Goal: Information Seeking & Learning: Learn about a topic

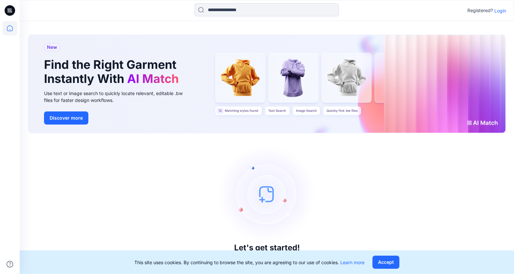
click at [496, 10] on p "Login" at bounding box center [500, 10] width 12 height 7
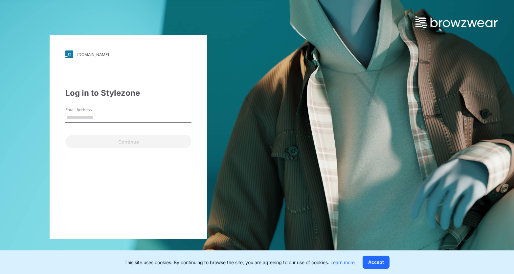
type input "**********"
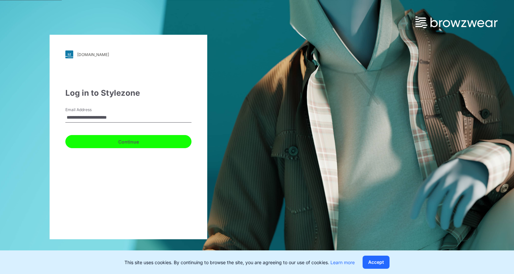
click at [107, 146] on button "Continue" at bounding box center [128, 141] width 126 height 13
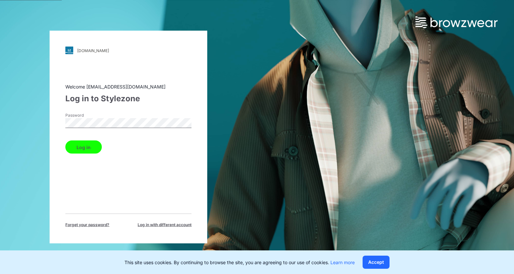
drag, startPoint x: 78, startPoint y: 147, endPoint x: 82, endPoint y: 147, distance: 3.6
click at [78, 147] on button "Log in" at bounding box center [83, 147] width 36 height 13
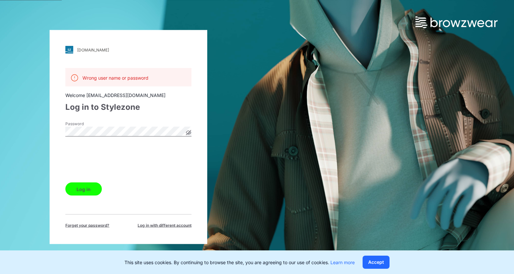
click at [89, 188] on button "Log in" at bounding box center [83, 189] width 36 height 13
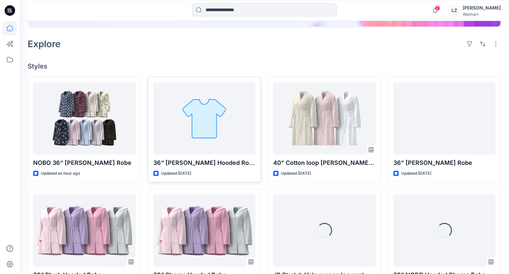
scroll to position [129, 0]
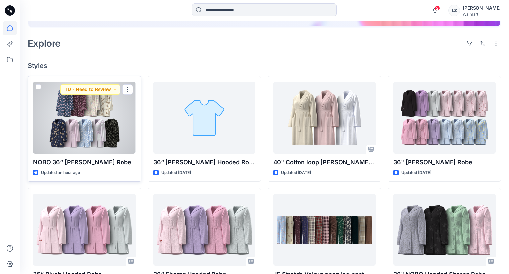
click at [88, 121] on div at bounding box center [84, 118] width 102 height 72
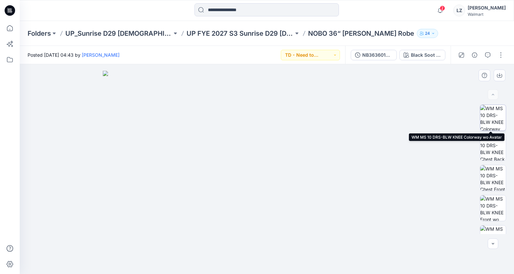
click at [492, 120] on img at bounding box center [493, 118] width 26 height 26
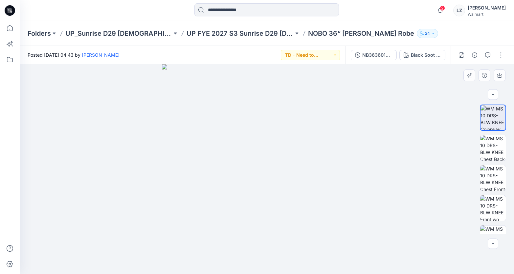
scroll to position [108, 0]
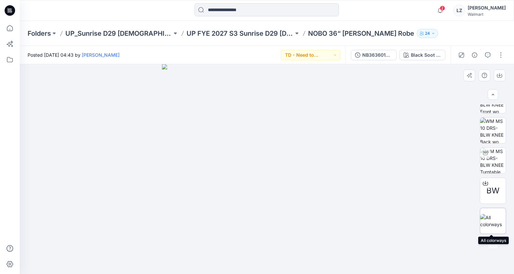
click at [493, 218] on img at bounding box center [493, 221] width 26 height 14
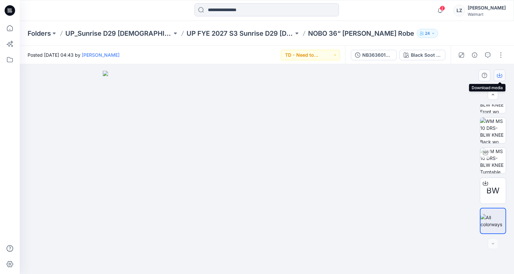
click at [498, 75] on icon "button" at bounding box center [499, 74] width 3 height 3
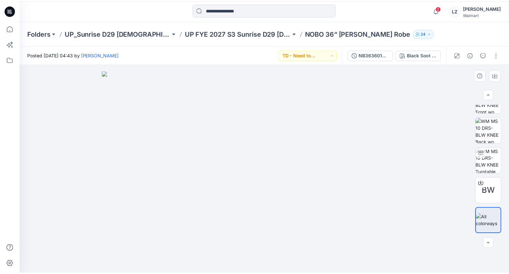
scroll to position [0, 0]
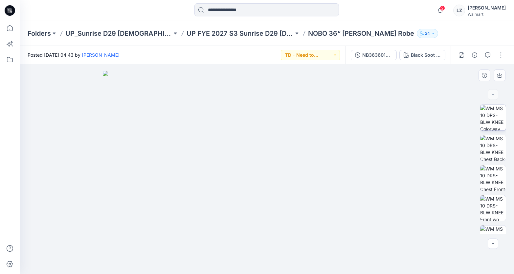
click at [493, 122] on img at bounding box center [493, 118] width 26 height 26
click at [501, 75] on icon "button" at bounding box center [498, 75] width 5 height 5
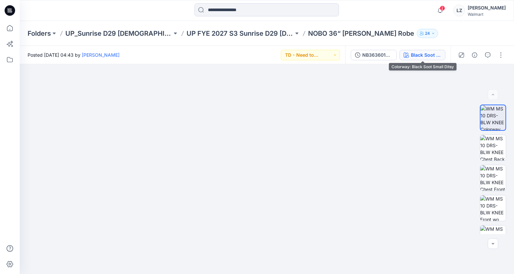
click at [424, 54] on div "Black Soot Small Ditsy" at bounding box center [425, 55] width 30 height 7
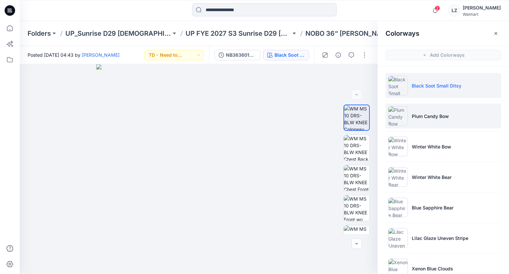
click at [400, 115] on img at bounding box center [398, 116] width 20 height 20
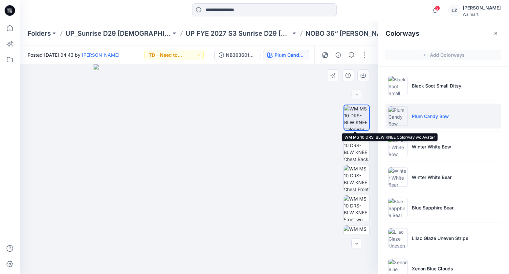
click at [360, 117] on img at bounding box center [356, 117] width 25 height 25
click at [354, 117] on img at bounding box center [356, 117] width 25 height 25
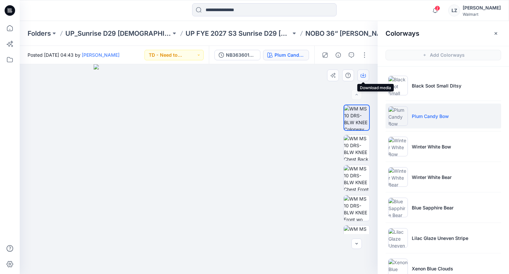
click at [362, 75] on icon "button" at bounding box center [363, 74] width 3 height 3
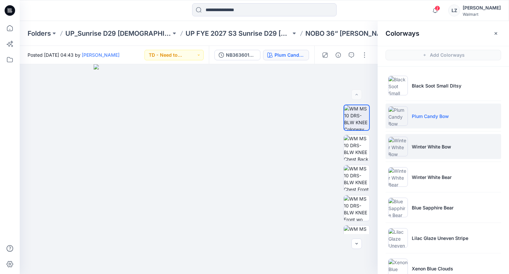
click at [405, 150] on img at bounding box center [398, 147] width 20 height 20
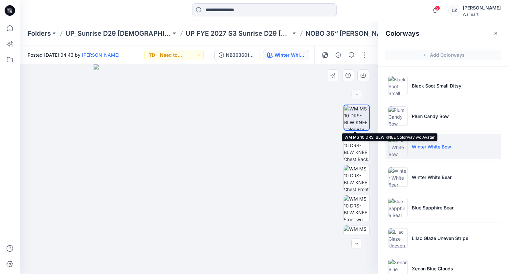
click at [351, 117] on img at bounding box center [356, 117] width 25 height 25
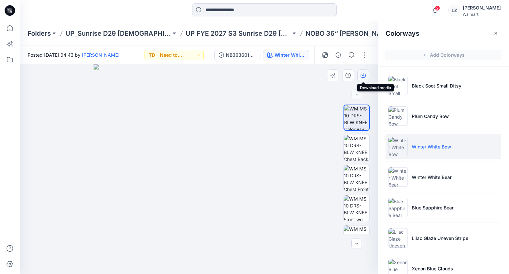
click at [362, 77] on icon "button" at bounding box center [362, 75] width 5 height 5
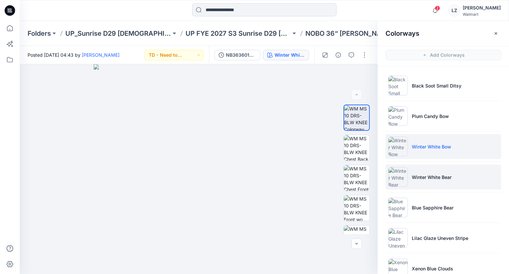
click at [395, 176] on img at bounding box center [398, 177] width 20 height 20
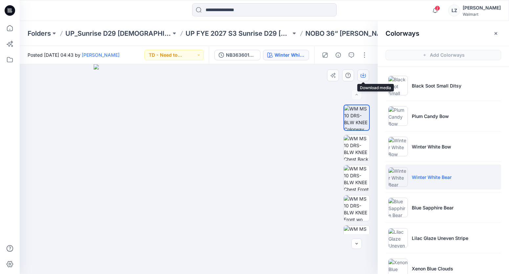
click at [363, 78] on button "button" at bounding box center [363, 76] width 12 height 12
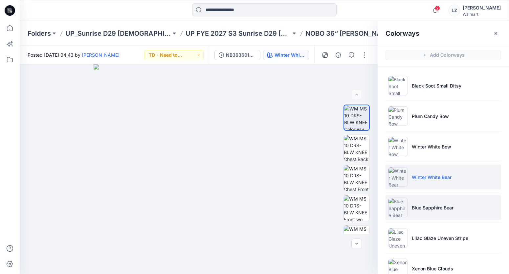
click at [412, 210] on p "Blue Sapphire Bear" at bounding box center [432, 207] width 42 height 7
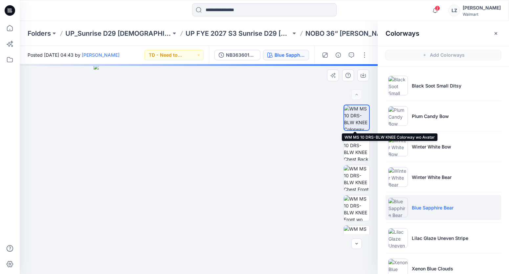
click at [350, 109] on img at bounding box center [356, 117] width 25 height 25
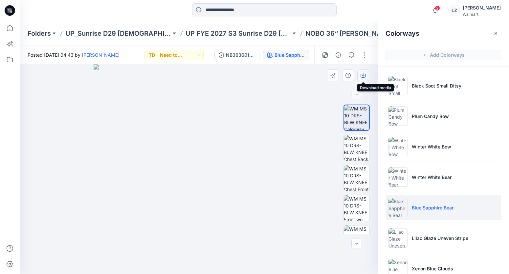
click at [361, 76] on icon "button" at bounding box center [362, 75] width 5 height 5
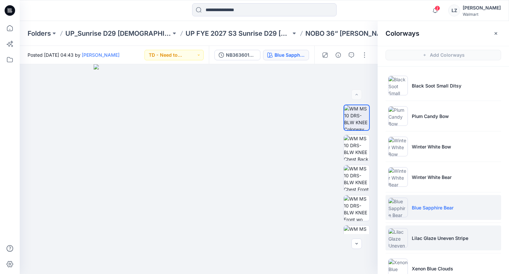
click at [399, 238] on img at bounding box center [398, 238] width 20 height 20
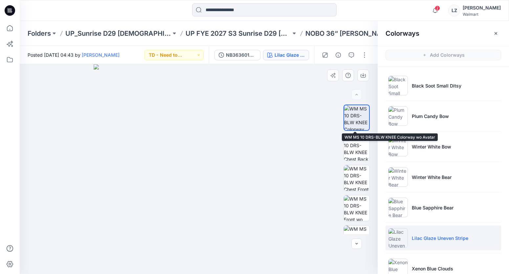
click at [361, 124] on img at bounding box center [356, 117] width 25 height 25
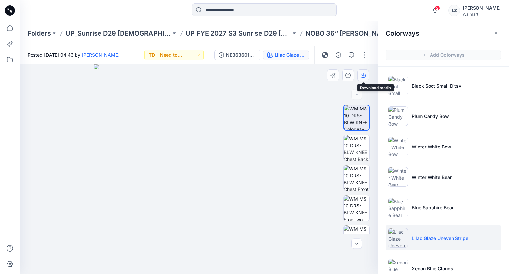
click at [365, 73] on icon "button" at bounding box center [362, 75] width 5 height 5
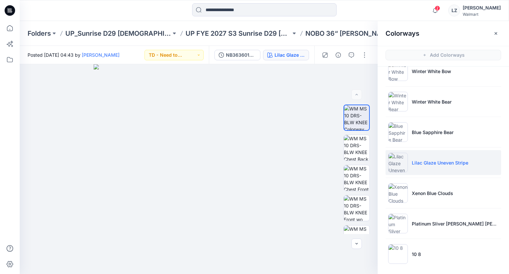
scroll to position [78, 0]
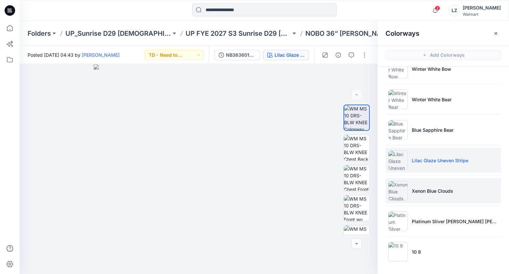
click at [402, 191] on img at bounding box center [398, 191] width 20 height 20
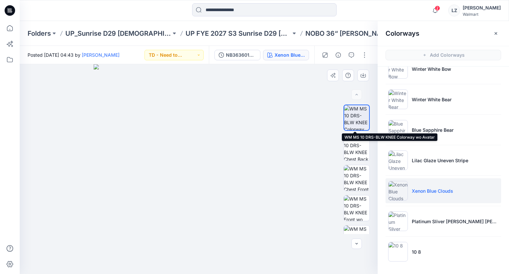
click at [346, 117] on img at bounding box center [356, 117] width 25 height 25
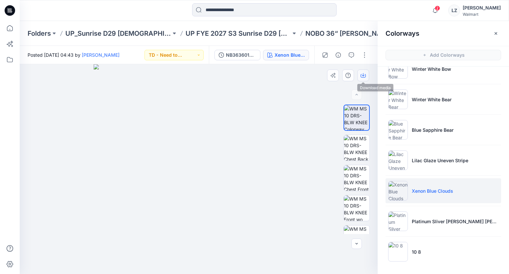
click at [361, 77] on icon "button" at bounding box center [362, 75] width 5 height 5
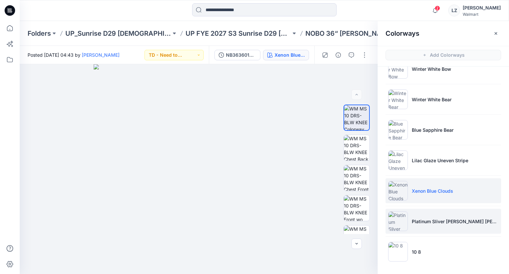
click at [407, 222] on li "Platinum Sliver [PERSON_NAME] [PERSON_NAME] [PERSON_NAME]" at bounding box center [442, 221] width 115 height 25
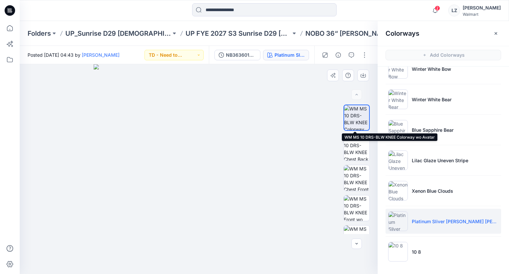
click at [363, 123] on img at bounding box center [356, 117] width 25 height 25
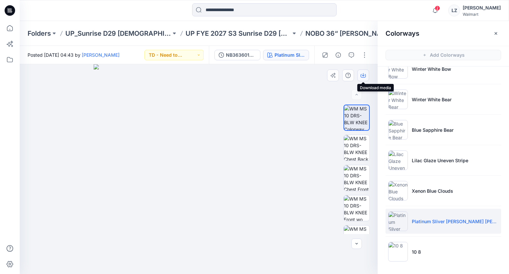
click at [362, 74] on icon "button" at bounding box center [362, 75] width 5 height 5
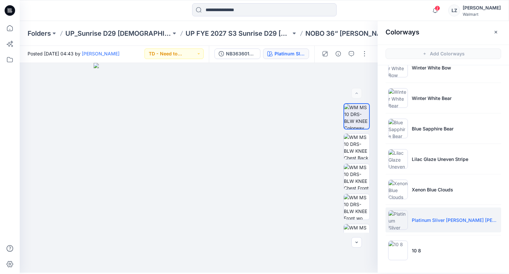
scroll to position [2, 0]
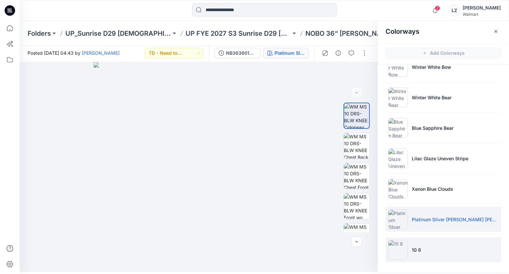
click at [399, 248] on img at bounding box center [398, 250] width 20 height 20
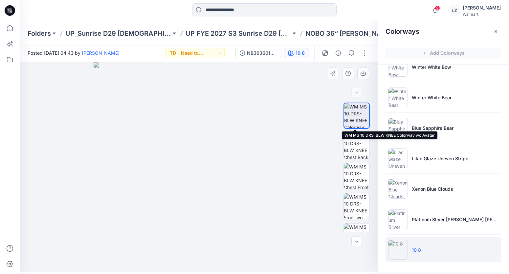
click at [360, 117] on img at bounding box center [356, 115] width 25 height 25
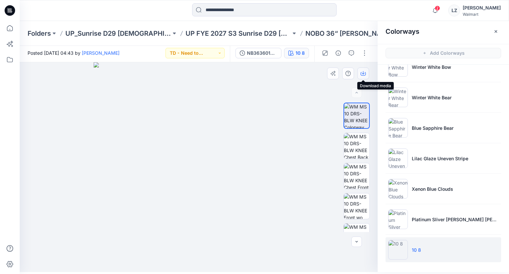
click at [364, 75] on icon "button" at bounding box center [362, 73] width 5 height 5
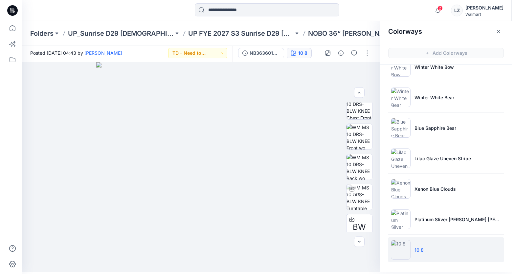
scroll to position [108, 0]
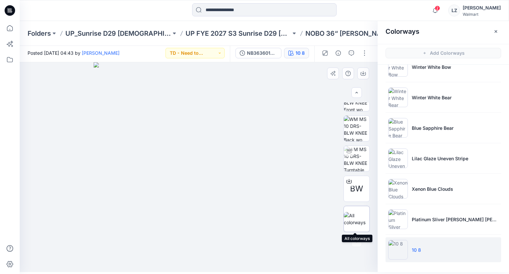
click at [358, 218] on img at bounding box center [357, 219] width 26 height 14
click at [489, 13] on div "Walmart" at bounding box center [481, 14] width 38 height 5
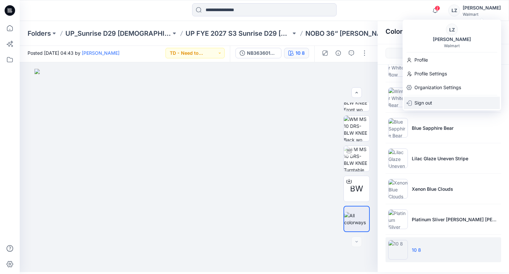
click at [434, 104] on div "Sign out" at bounding box center [452, 103] width 96 height 12
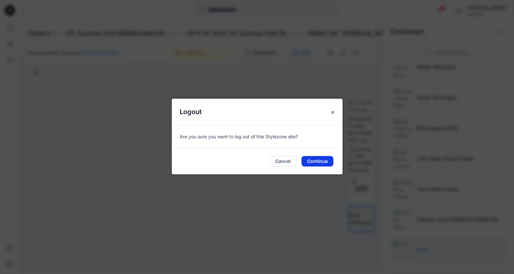
click at [316, 161] on button "Continue" at bounding box center [317, 161] width 32 height 10
